Goal: Find specific page/section

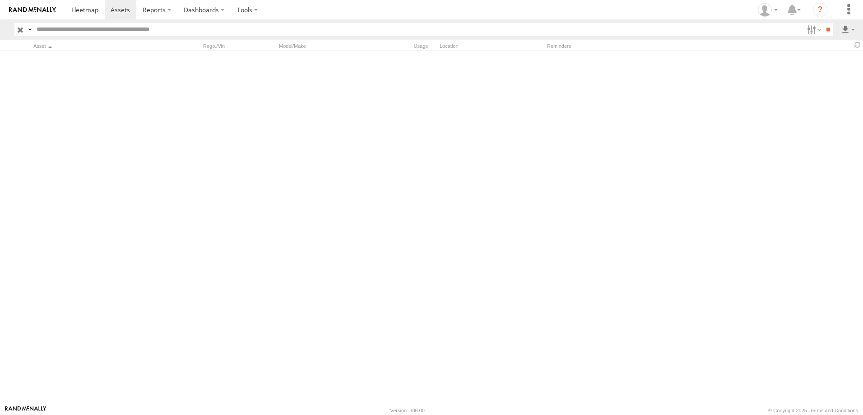
scroll to position [1580, 0]
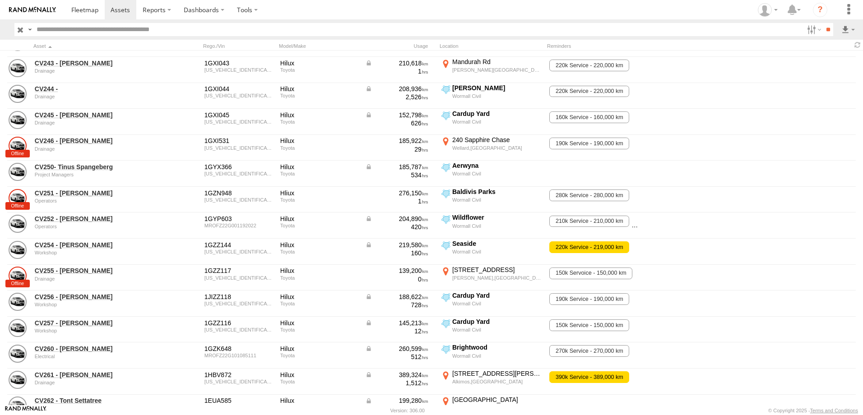
click at [53, 24] on input "text" at bounding box center [418, 29] width 771 height 13
click at [823, 23] on input "**" at bounding box center [828, 29] width 10 height 13
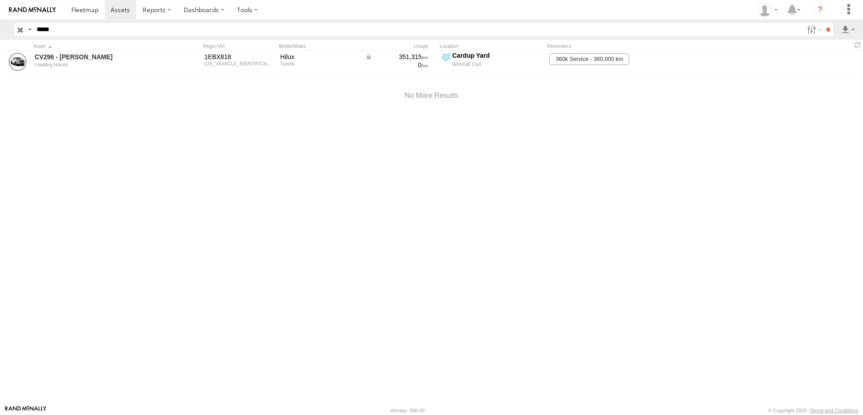
type input "*****"
click at [823, 23] on input "**" at bounding box center [828, 29] width 10 height 13
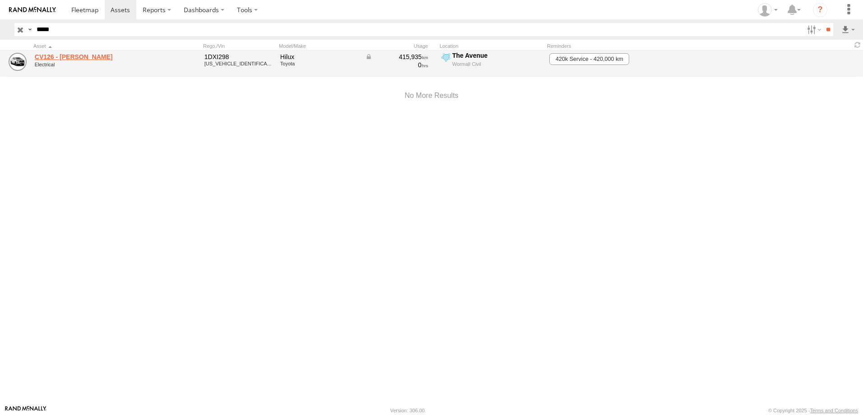
click at [67, 58] on link "CV126 - Riley Ciccone" at bounding box center [97, 57] width 124 height 8
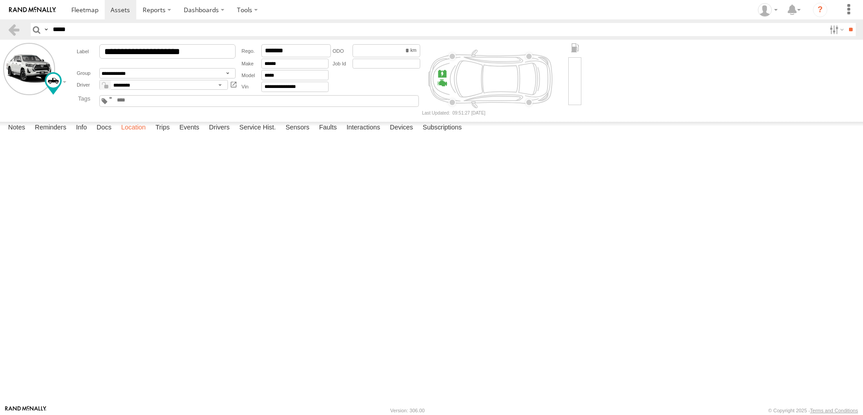
click at [136, 135] on label "Location" at bounding box center [133, 128] width 34 height 13
click at [0, 0] on label at bounding box center [0, 0] width 0 height 0
click at [0, 0] on span "Satellite + Roadmap" at bounding box center [0, 0] width 0 height 0
drag, startPoint x: 479, startPoint y: 271, endPoint x: 395, endPoint y: 156, distance: 142.8
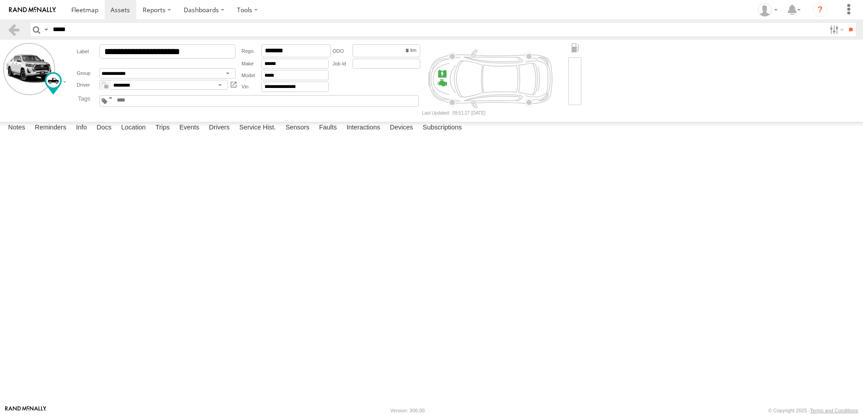
click at [0, 0] on div "CV126 - [PERSON_NAME]" at bounding box center [0, 0] width 0 height 0
drag, startPoint x: 645, startPoint y: 214, endPoint x: 563, endPoint y: 281, distance: 106.5
click at [0, 0] on div "CV126 - [PERSON_NAME]" at bounding box center [0, 0] width 0 height 0
drag, startPoint x: 266, startPoint y: 341, endPoint x: 403, endPoint y: 113, distance: 266.1
click at [403, 113] on main "**********" at bounding box center [431, 223] width 863 height 366
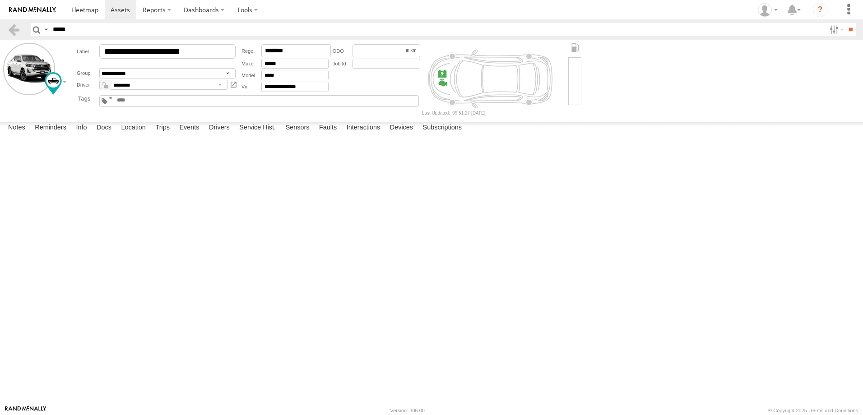
drag, startPoint x: 545, startPoint y: 191, endPoint x: 284, endPoint y: 337, distance: 298.9
click at [0, 0] on div "CV126 - [PERSON_NAME]" at bounding box center [0, 0] width 0 height 0
drag, startPoint x: 316, startPoint y: 290, endPoint x: 360, endPoint y: 327, distance: 57.0
click at [0, 0] on div "CV126 - [PERSON_NAME]" at bounding box center [0, 0] width 0 height 0
drag, startPoint x: 379, startPoint y: 354, endPoint x: 349, endPoint y: 151, distance: 205.2
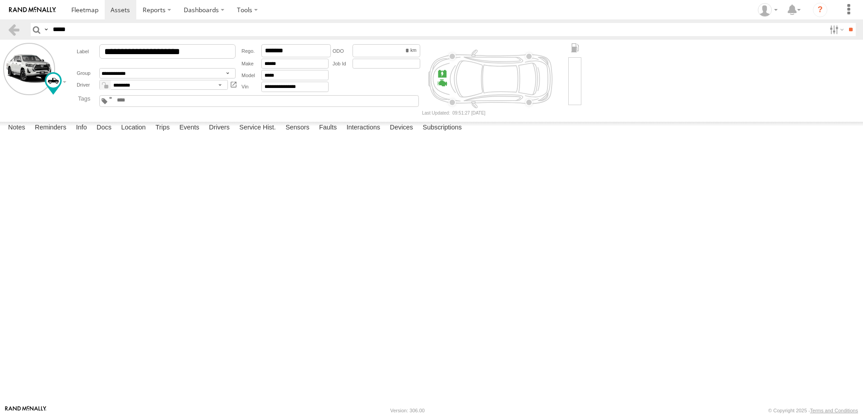
click at [0, 0] on div "CV126 - [PERSON_NAME]" at bounding box center [0, 0] width 0 height 0
drag, startPoint x: 344, startPoint y: 281, endPoint x: 333, endPoint y: 167, distance: 114.3
click at [0, 0] on div "CV126 - [PERSON_NAME]" at bounding box center [0, 0] width 0 height 0
drag, startPoint x: 337, startPoint y: 204, endPoint x: 336, endPoint y: 287, distance: 82.6
click at [0, 0] on div "CV126 - [PERSON_NAME]" at bounding box center [0, 0] width 0 height 0
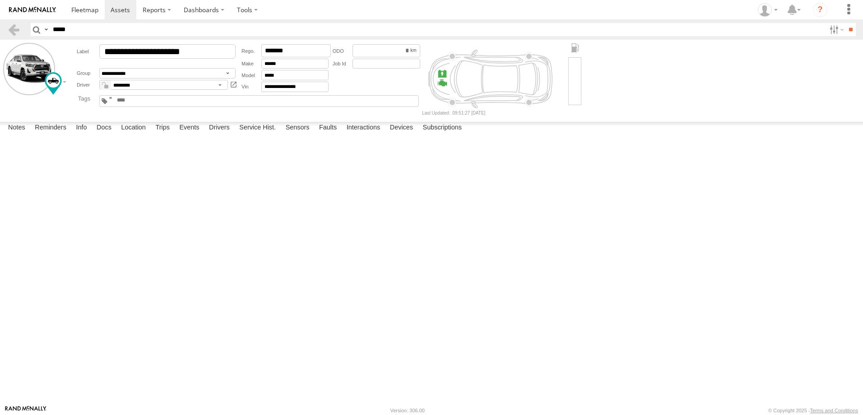
drag, startPoint x: 326, startPoint y: 196, endPoint x: 330, endPoint y: 300, distance: 103.4
click at [0, 0] on div "CV126 - [PERSON_NAME]" at bounding box center [0, 0] width 0 height 0
drag, startPoint x: 311, startPoint y: 274, endPoint x: 314, endPoint y: 279, distance: 6.1
click at [0, 0] on div "CV126 - [PERSON_NAME]" at bounding box center [0, 0] width 0 height 0
drag, startPoint x: 322, startPoint y: 184, endPoint x: 358, endPoint y: 215, distance: 47.3
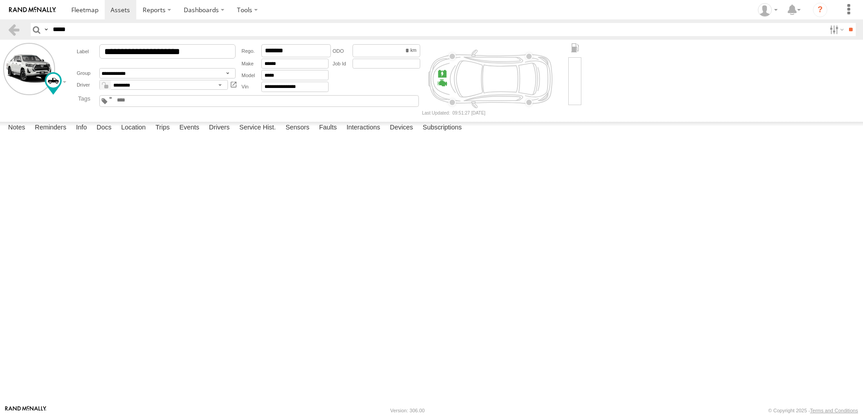
click at [0, 0] on div "CV126 - [PERSON_NAME]" at bounding box center [0, 0] width 0 height 0
click at [99, 29] on input "*****" at bounding box center [437, 29] width 776 height 13
type input "*****"
click at [845, 23] on input "**" at bounding box center [850, 29] width 10 height 13
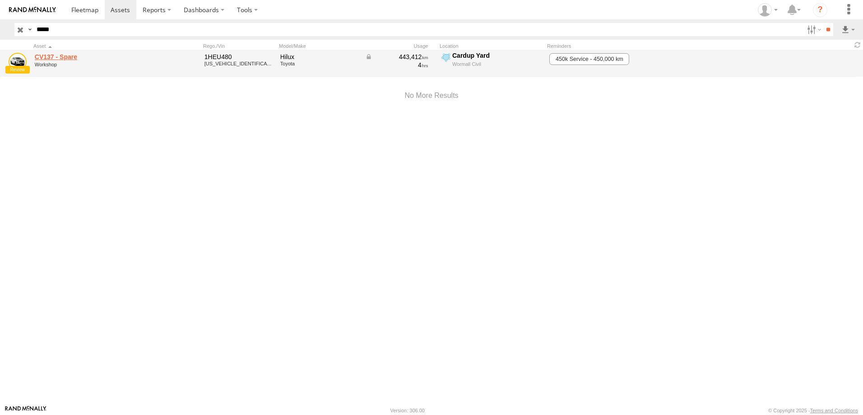
click at [63, 56] on link "CV137 - Spare" at bounding box center [97, 57] width 124 height 8
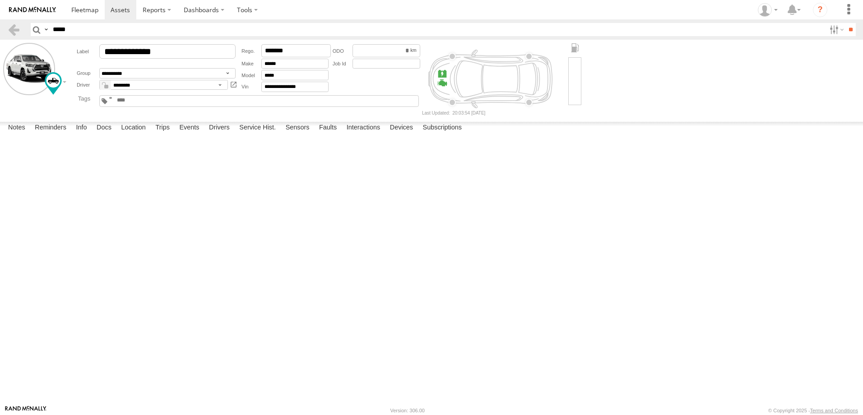
click at [136, 135] on label "Location" at bounding box center [133, 128] width 34 height 13
drag, startPoint x: 181, startPoint y: 198, endPoint x: 481, endPoint y: 410, distance: 366.6
click at [483, 415] on html at bounding box center [431, 207] width 863 height 415
